Goal: Transaction & Acquisition: Obtain resource

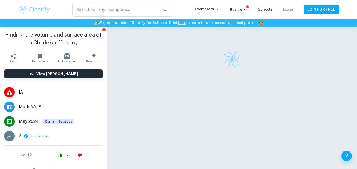
click at [286, 9] on link "Login" at bounding box center [288, 9] width 10 height 4
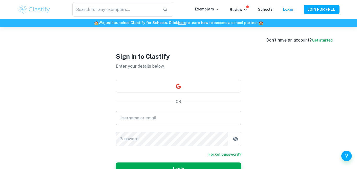
click at [198, 116] on input "Username or email" at bounding box center [178, 118] width 125 height 15
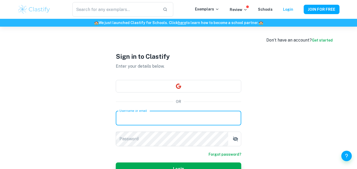
type input "[EMAIL_ADDRESS][DOMAIN_NAME]"
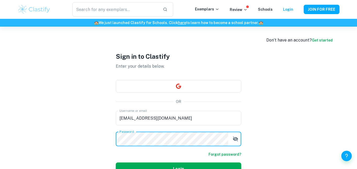
click at [116, 162] on button "Login" at bounding box center [178, 168] width 125 height 13
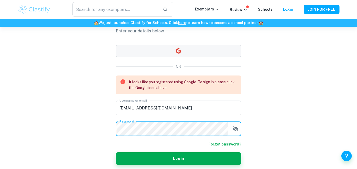
scroll to position [31, 0]
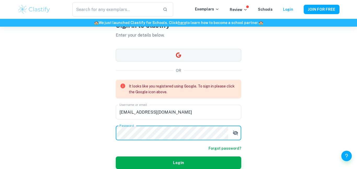
click at [178, 51] on button "button" at bounding box center [178, 55] width 125 height 13
